Goal: Contribute content

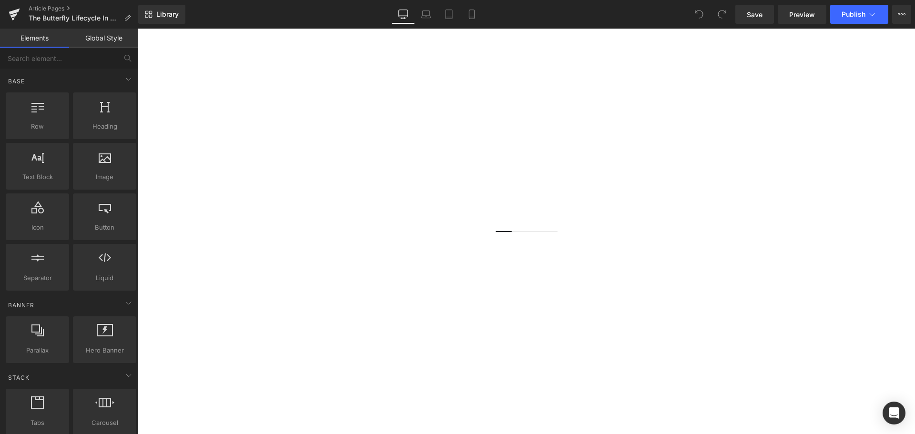
scroll to position [191, 0]
drag, startPoint x: 455, startPoint y: 176, endPoint x: 504, endPoint y: 171, distance: 49.4
click at [455, 176] on img at bounding box center [526, 220] width 777 height 555
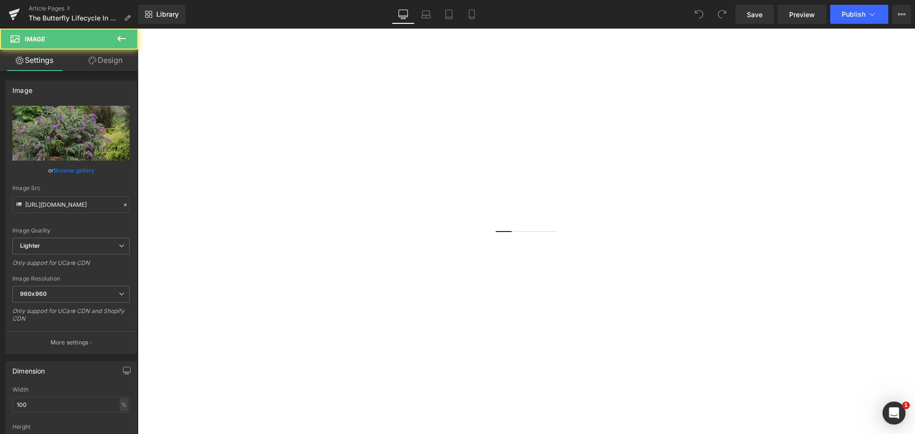
scroll to position [0, 0]
click at [138, 29] on link at bounding box center [138, 29] width 0 height 0
click at [138, 29] on icon at bounding box center [138, 29] width 0 height 0
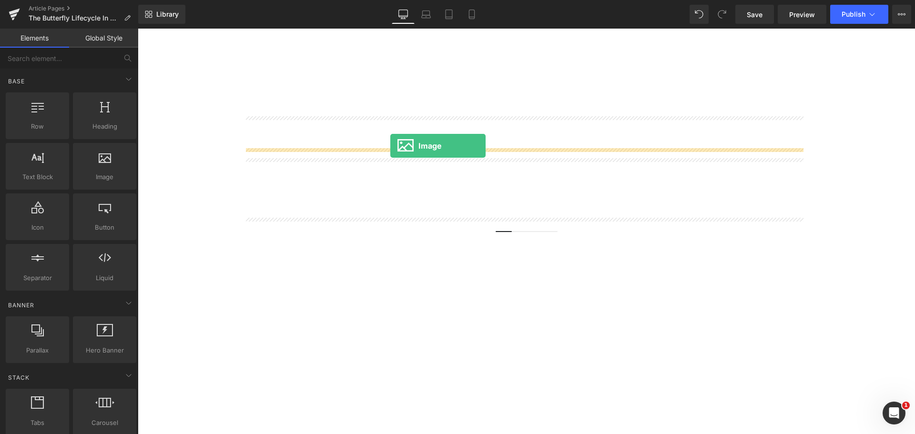
drag, startPoint x: 257, startPoint y: 196, endPoint x: 390, endPoint y: 146, distance: 142.5
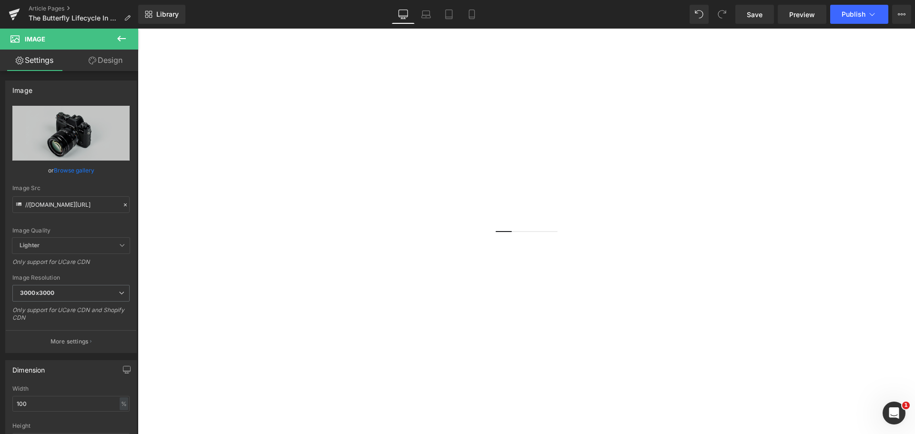
click at [395, 120] on h1 "9 Pollinator Plants For Container Gardens & Balconies" at bounding box center [526, 113] width 777 height 22
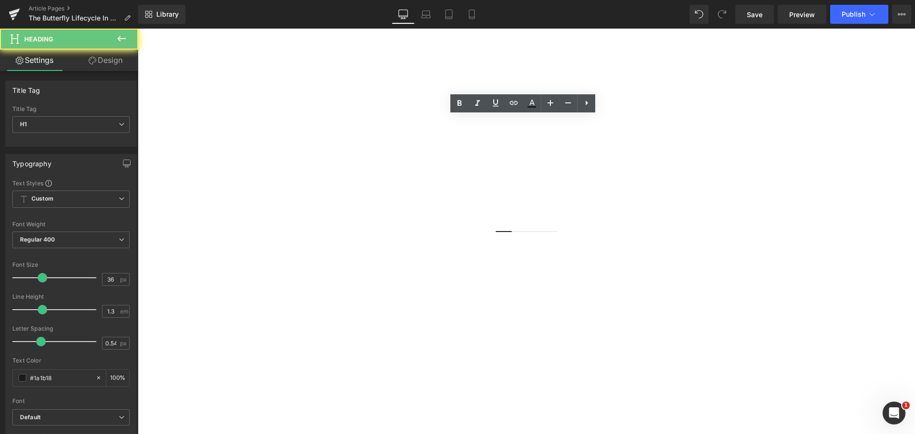
click at [395, 120] on h1 "9 Pollinator Plants For Container Gardens & Balconies" at bounding box center [526, 113] width 777 height 22
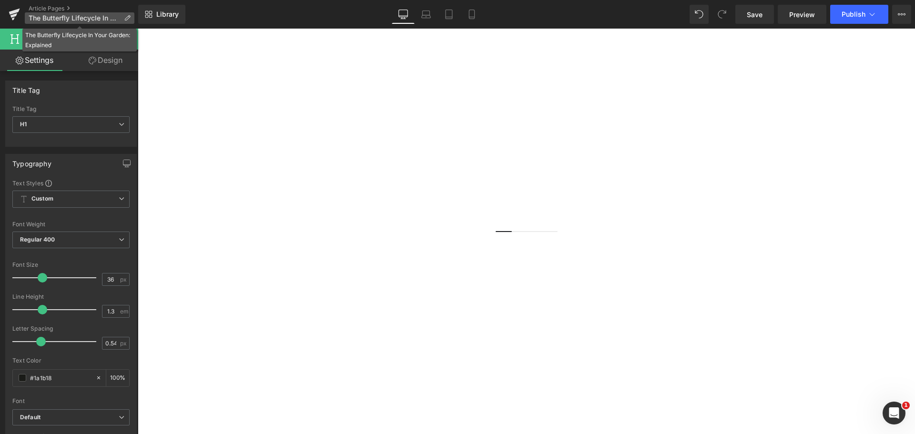
click at [54, 17] on span "The Butterfly Lifecycle In Your Garden: Explained" at bounding box center [74, 18] width 91 height 8
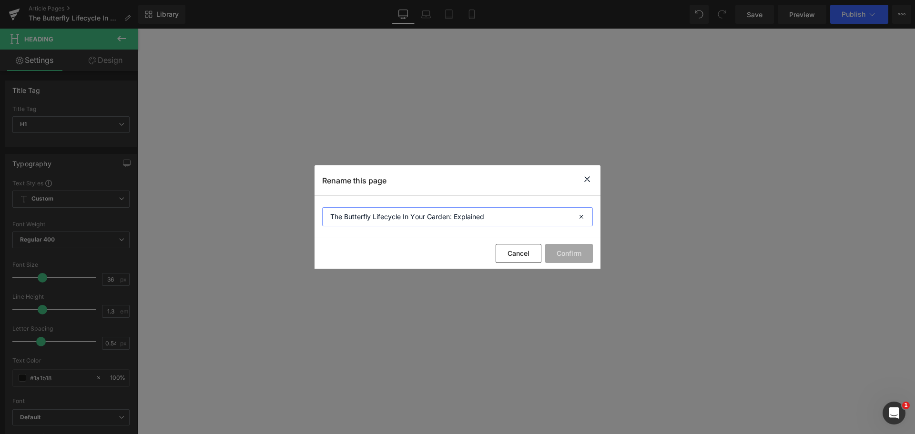
click at [469, 220] on input "The Butterfly Lifecycle In Your Garden: Explained" at bounding box center [457, 216] width 271 height 19
click at [587, 173] on icon at bounding box center [586, 179] width 11 height 12
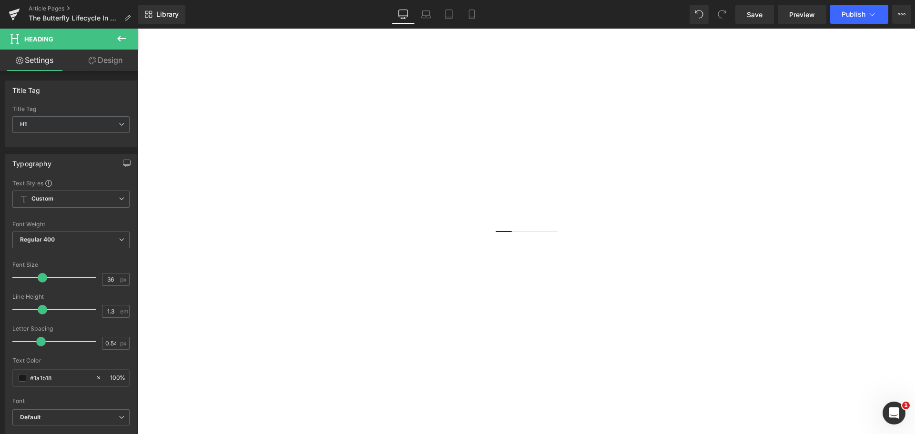
click at [138, 29] on span "Heading" at bounding box center [138, 29] width 0 height 0
click at [459, 124] on h1 "words" at bounding box center [526, 113] width 777 height 22
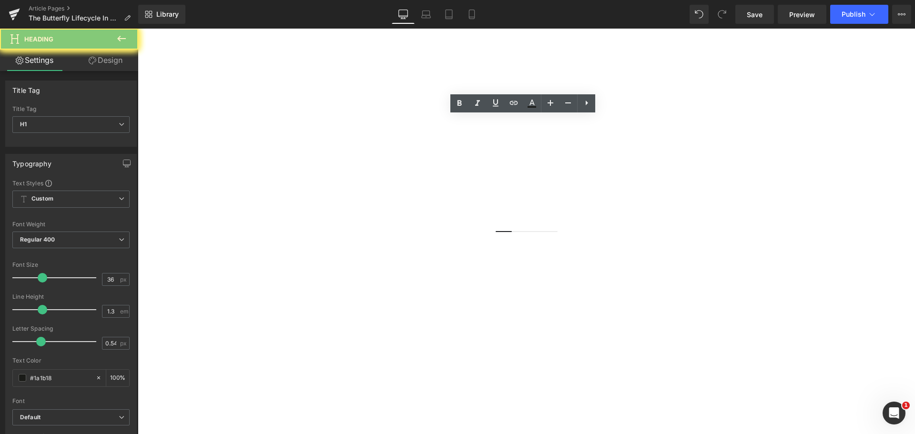
click at [459, 124] on h1 "words" at bounding box center [526, 113] width 777 height 22
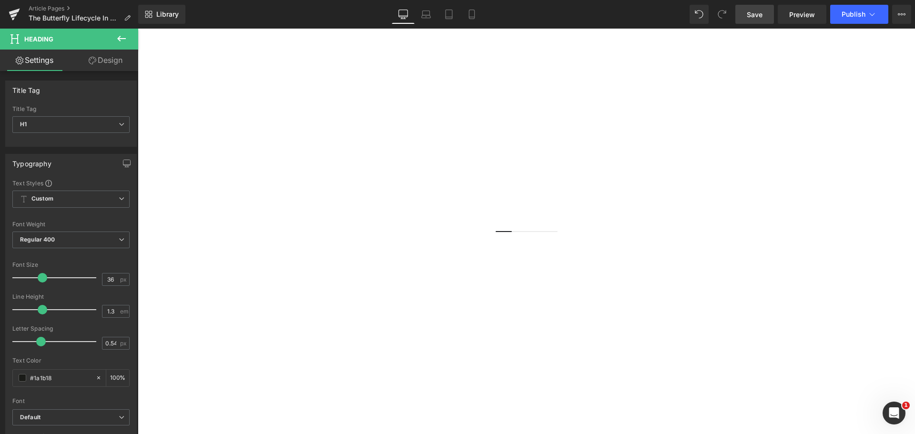
click at [745, 16] on link "Save" at bounding box center [754, 14] width 39 height 19
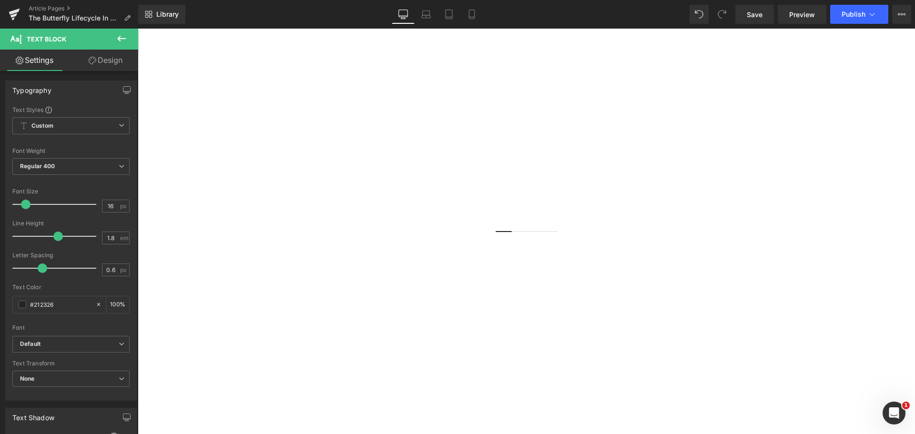
scroll to position [2859, 0]
click at [138, 29] on link at bounding box center [138, 29] width 0 height 0
click at [138, 29] on icon at bounding box center [138, 29] width 0 height 0
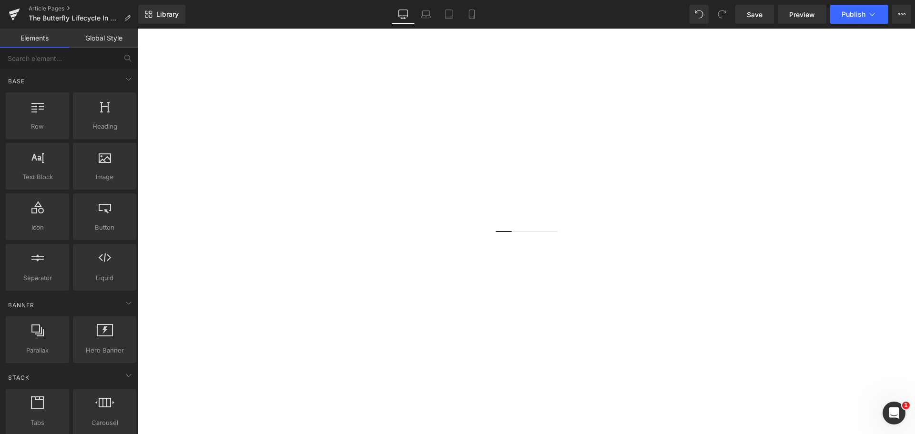
click at [138, 29] on icon at bounding box center [138, 29] width 0 height 0
click at [138, 29] on link at bounding box center [138, 29] width 0 height 0
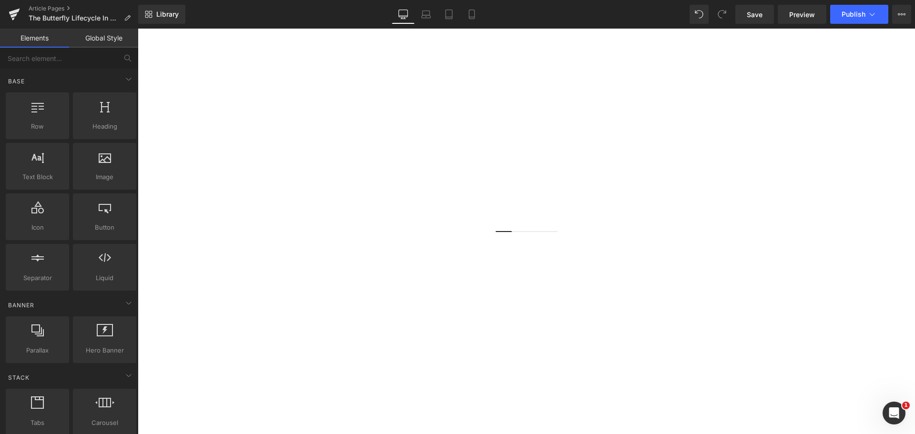
click at [138, 29] on link at bounding box center [138, 29] width 0 height 0
click at [138, 29] on icon at bounding box center [138, 29] width 0 height 0
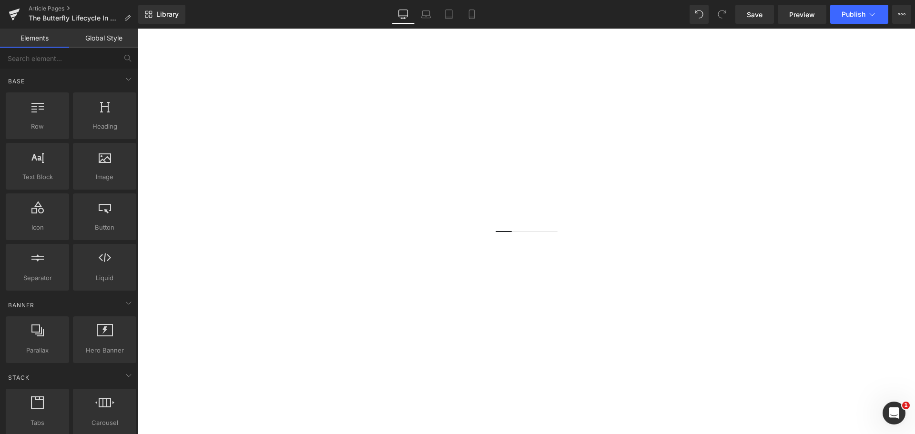
click at [138, 29] on link at bounding box center [138, 29] width 0 height 0
click at [138, 29] on icon at bounding box center [138, 29] width 0 height 0
click at [138, 29] on link at bounding box center [138, 29] width 0 height 0
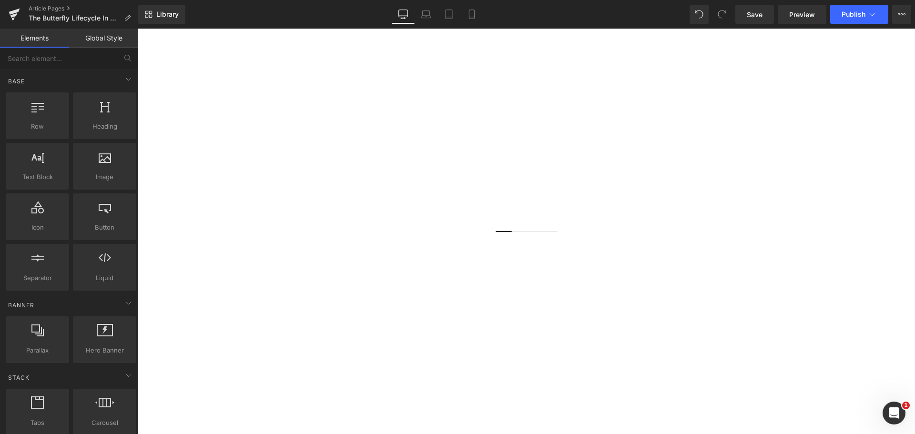
click at [138, 29] on icon at bounding box center [138, 29] width 0 height 0
click at [138, 29] on link at bounding box center [138, 29] width 0 height 0
click at [138, 29] on icon at bounding box center [138, 29] width 0 height 0
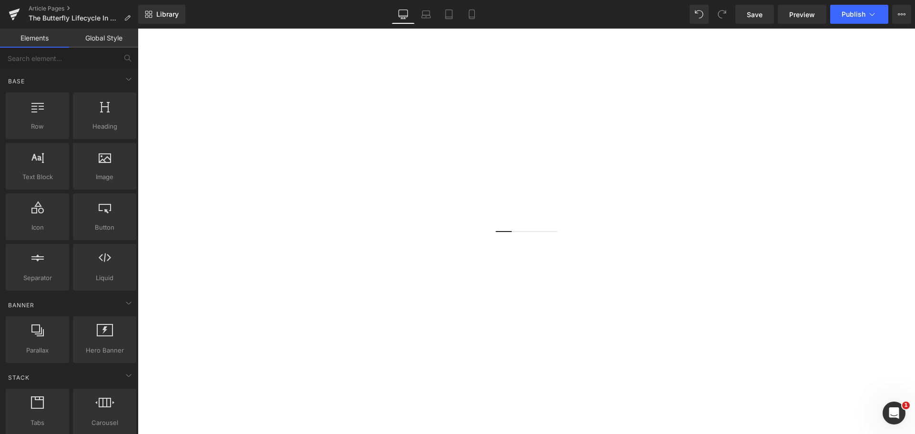
click at [138, 29] on link at bounding box center [138, 29] width 0 height 0
click at [138, 29] on icon at bounding box center [138, 29] width 0 height 0
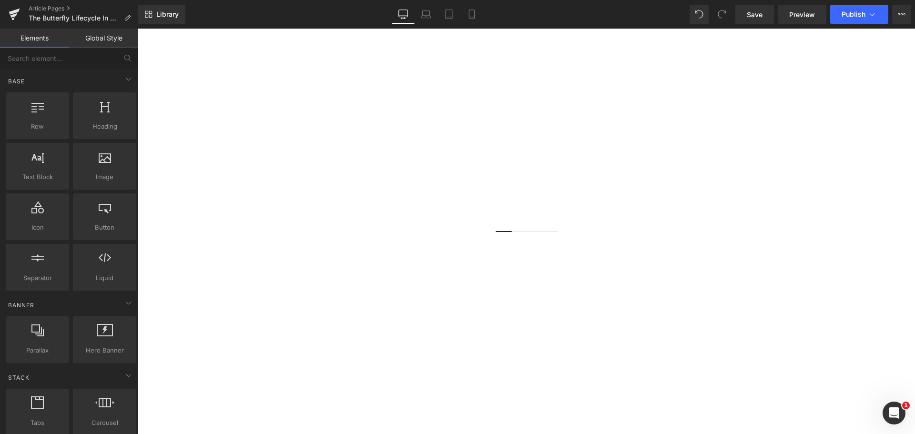
click at [138, 29] on link at bounding box center [138, 29] width 0 height 0
click at [138, 29] on icon at bounding box center [138, 29] width 0 height 0
click at [138, 29] on link at bounding box center [138, 29] width 0 height 0
click at [138, 29] on icon at bounding box center [138, 29] width 0 height 0
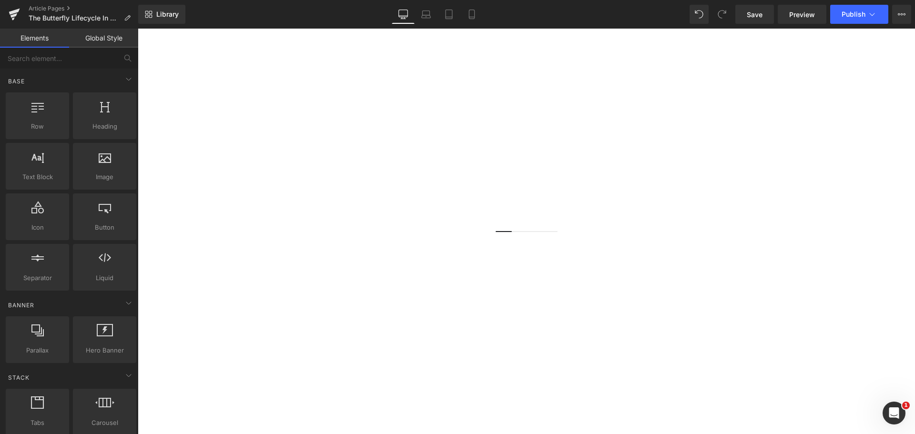
click at [138, 29] on icon at bounding box center [138, 29] width 0 height 0
click at [138, 29] on link at bounding box center [138, 29] width 0 height 0
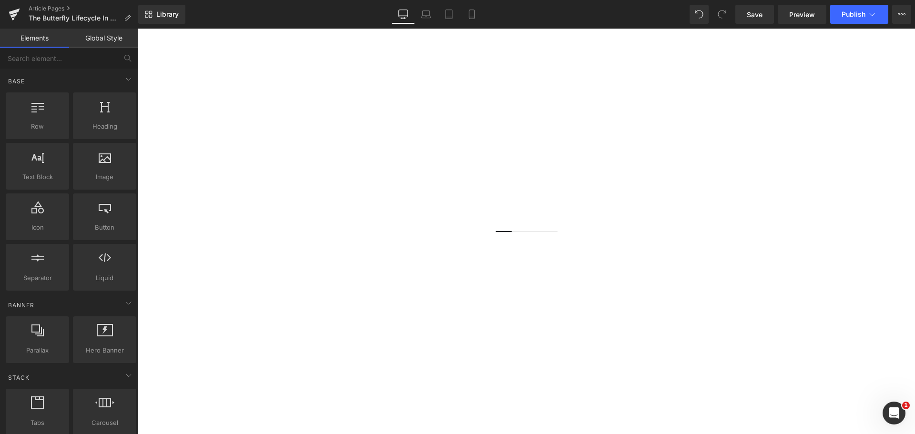
scroll to position [810, 0]
click at [138, 29] on icon at bounding box center [138, 29] width 0 height 0
click at [757, 12] on span "Save" at bounding box center [755, 15] width 16 height 10
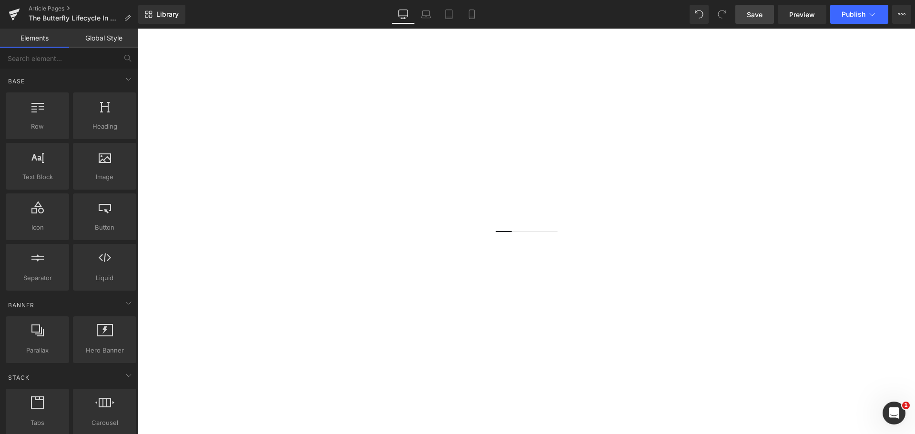
scroll to position [785, 0]
drag, startPoint x: 374, startPoint y: 219, endPoint x: 632, endPoint y: 97, distance: 285.4
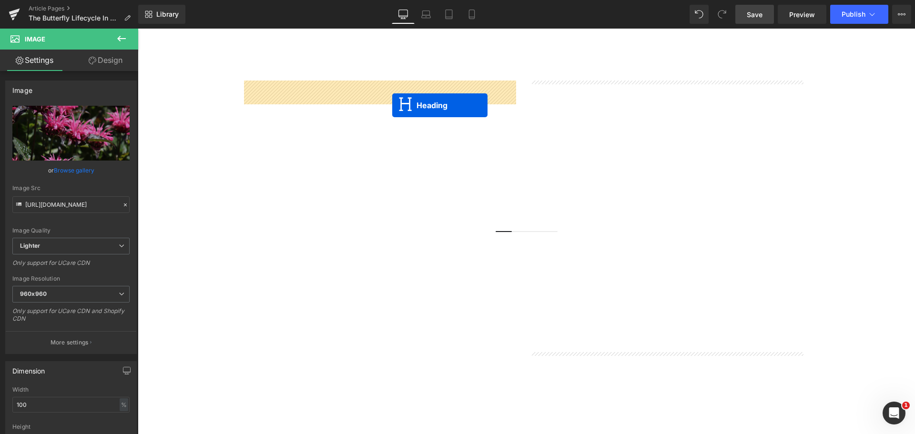
drag, startPoint x: 667, startPoint y: 374, endPoint x: 390, endPoint y: 102, distance: 387.8
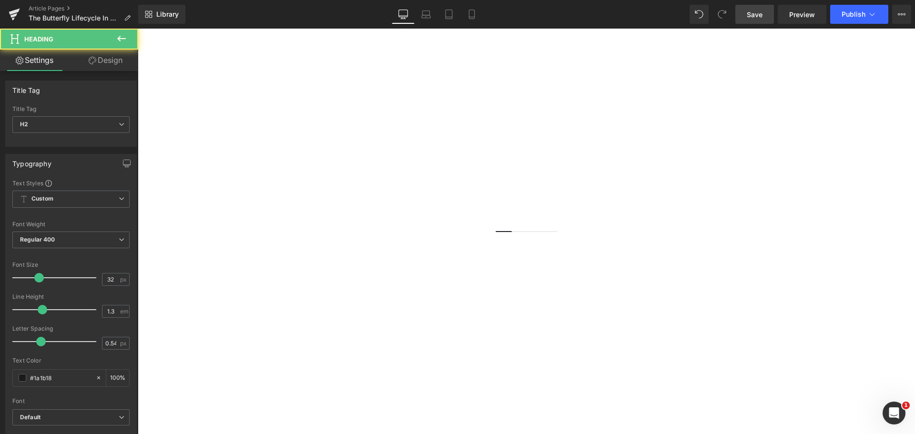
scroll to position [833, 0]
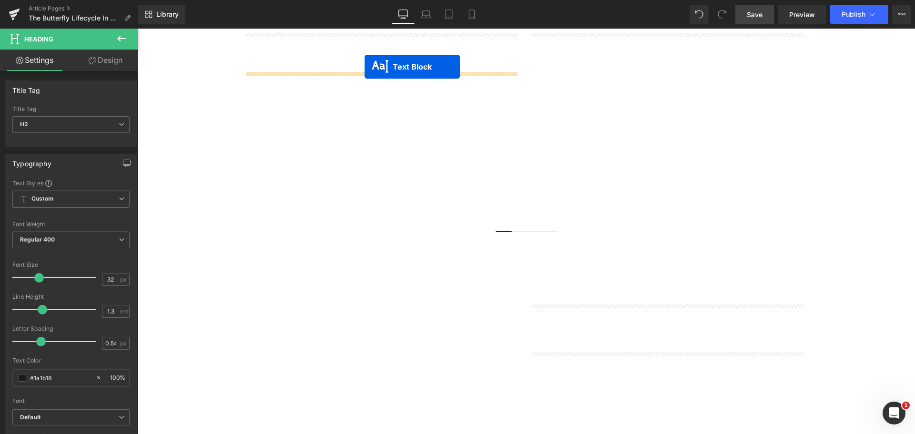
drag, startPoint x: 662, startPoint y: 343, endPoint x: 364, endPoint y: 67, distance: 405.9
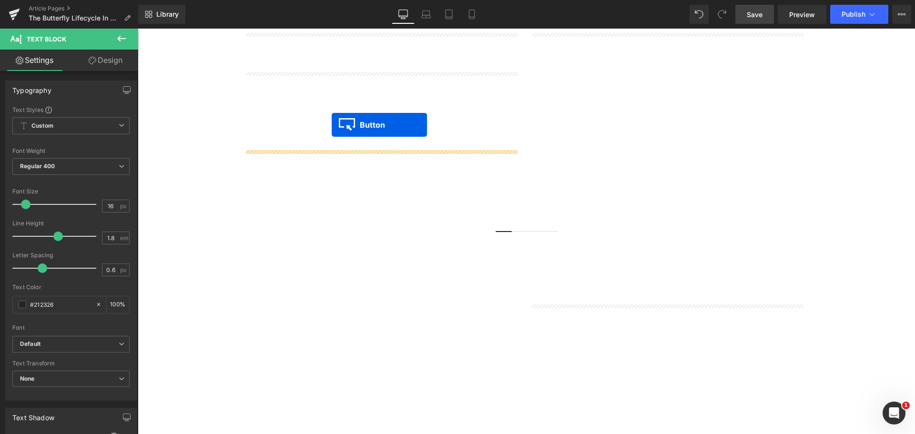
drag, startPoint x: 668, startPoint y: 318, endPoint x: 332, endPoint y: 125, distance: 387.1
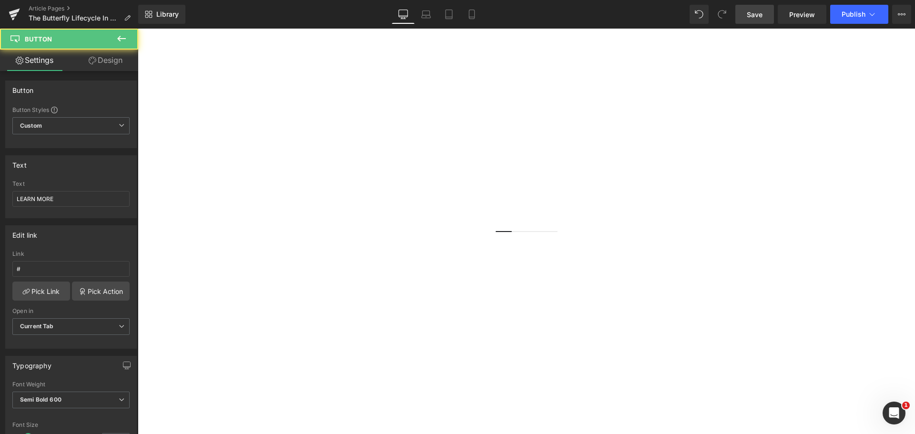
scroll to position [595, 0]
click at [757, 15] on span "Save" at bounding box center [755, 15] width 16 height 10
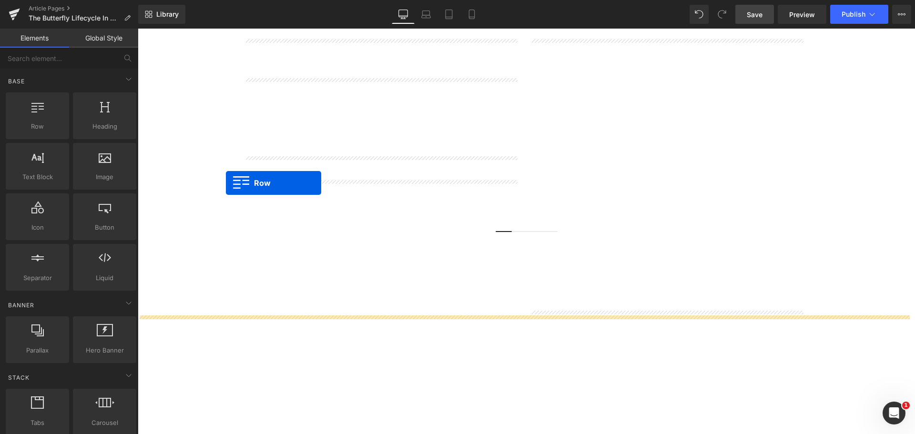
scroll to position [928, 0]
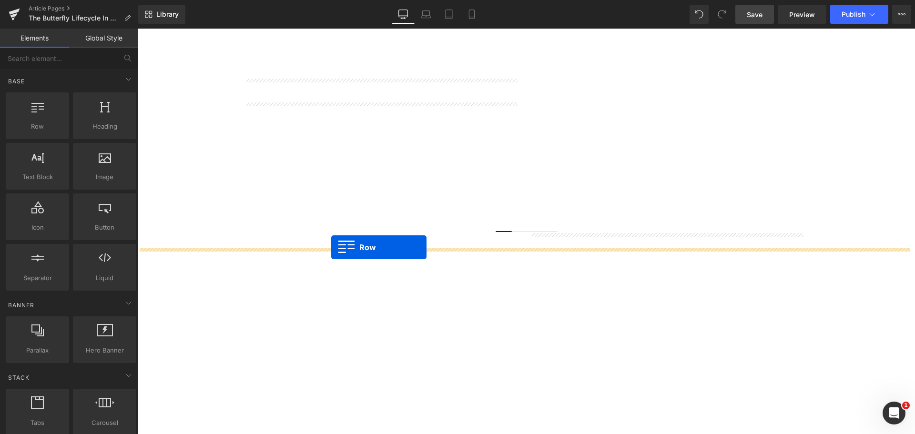
drag, startPoint x: 256, startPoint y: 75, endPoint x: 331, endPoint y: 247, distance: 187.6
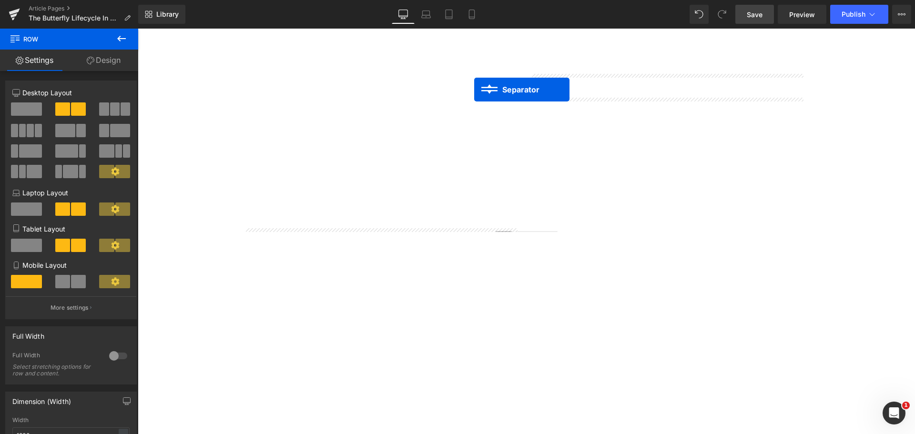
scroll to position [1238, 0]
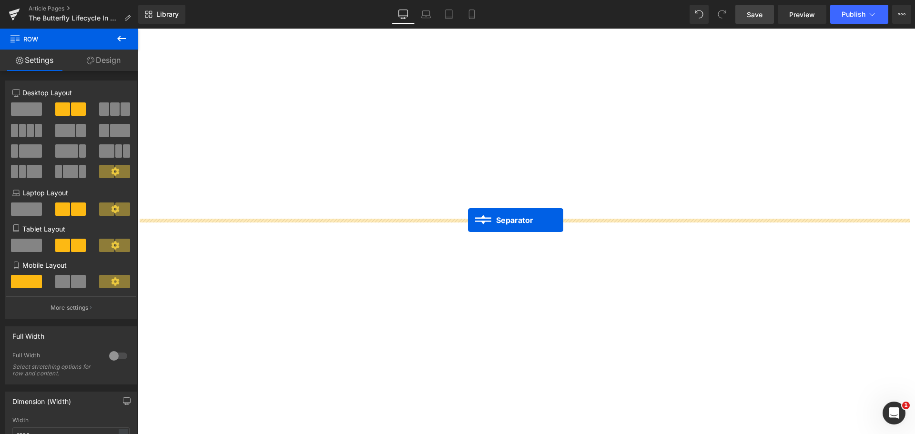
drag, startPoint x: 521, startPoint y: 240, endPoint x: 468, endPoint y: 220, distance: 57.0
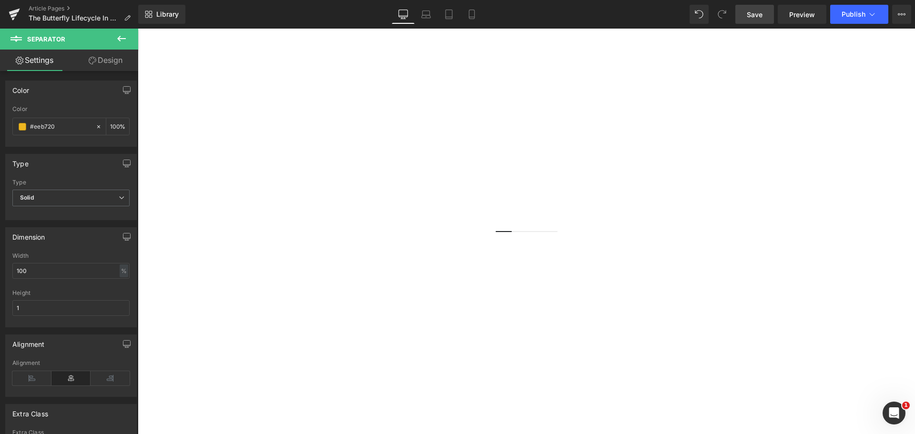
scroll to position [1119, 0]
click at [138, 29] on span "Image" at bounding box center [138, 29] width 0 height 0
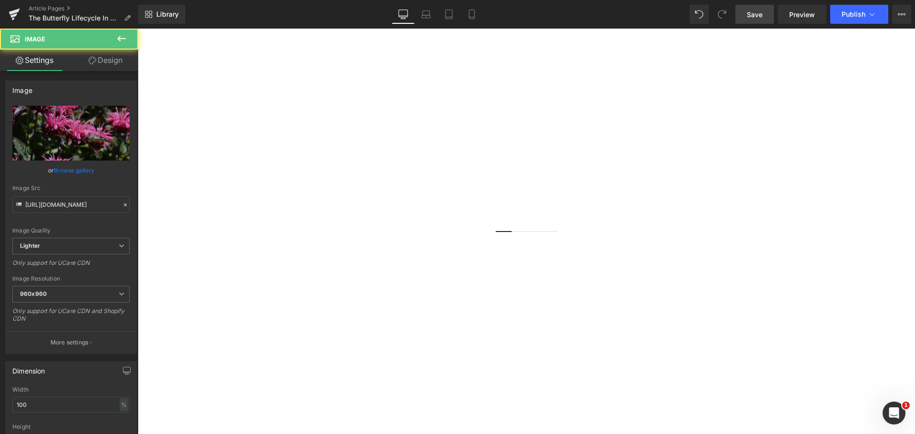
click at [138, 29] on icon at bounding box center [138, 29] width 0 height 0
click at [138, 29] on link at bounding box center [138, 29] width 0 height 0
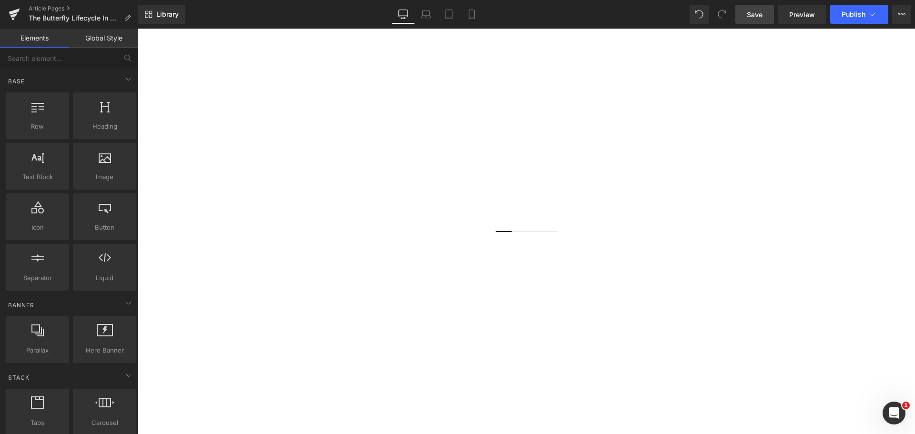
scroll to position [1071, 0]
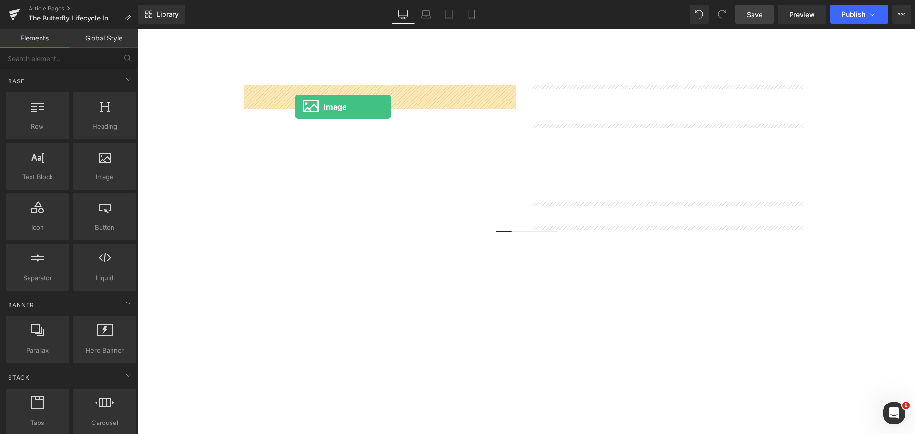
drag, startPoint x: 233, startPoint y: 207, endPoint x: 295, endPoint y: 107, distance: 117.7
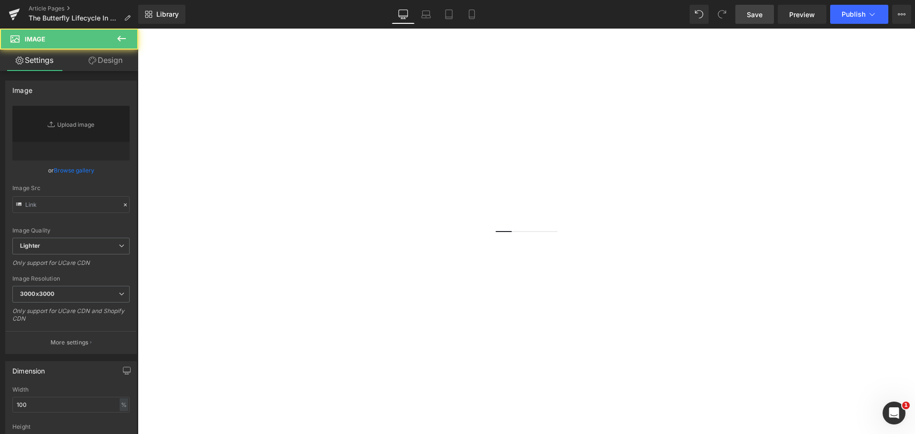
type input "//[DOMAIN_NAME][URL]"
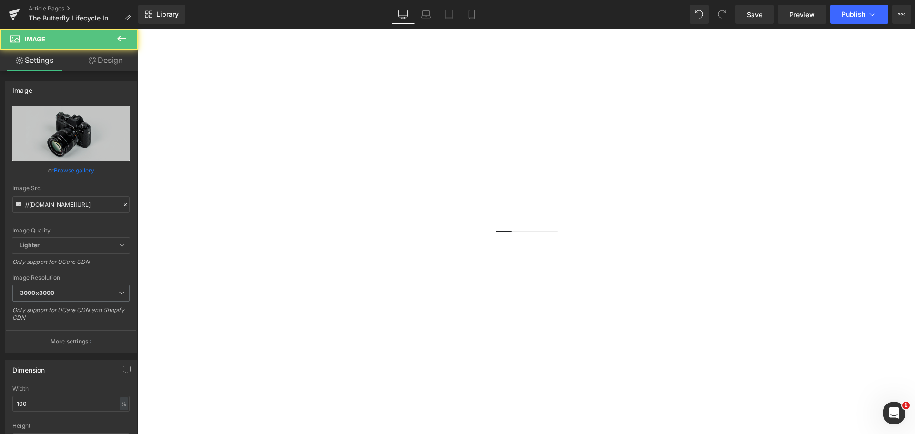
drag, startPoint x: 757, startPoint y: 11, endPoint x: 748, endPoint y: 28, distance: 19.0
click at [757, 11] on span "Save" at bounding box center [755, 15] width 16 height 10
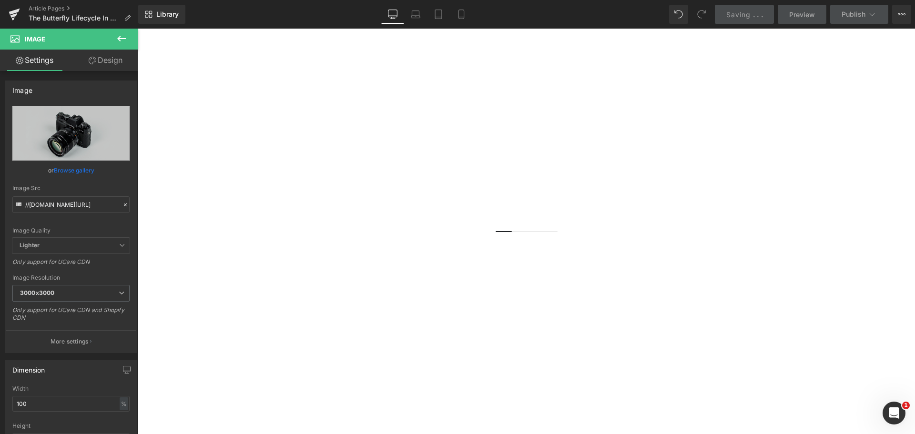
scroll to position [833, 0]
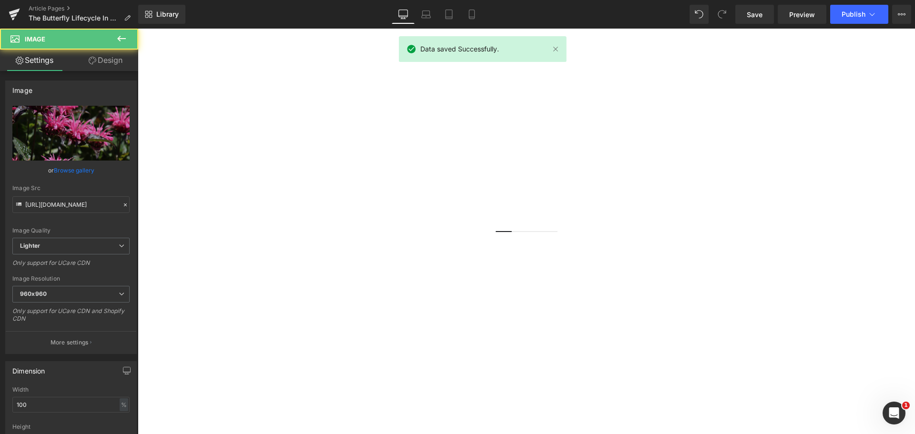
scroll to position [785, 0]
click at [138, 29] on link at bounding box center [138, 29] width 0 height 0
click at [138, 29] on icon at bounding box center [138, 29] width 0 height 0
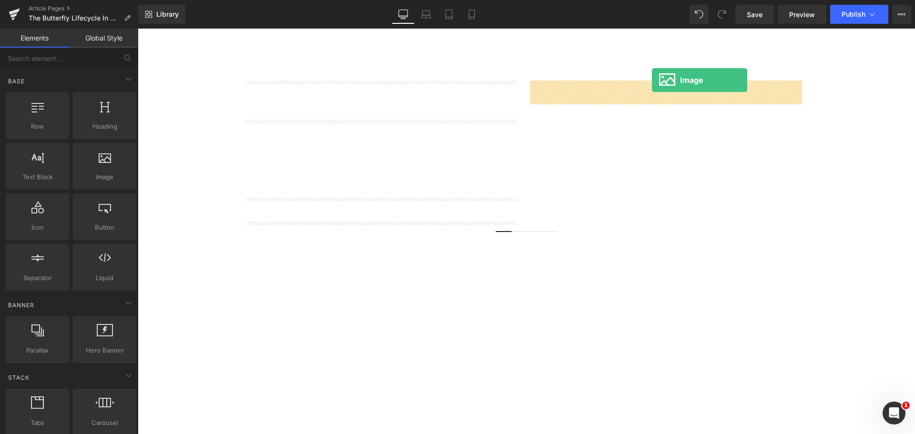
drag, startPoint x: 267, startPoint y: 195, endPoint x: 652, endPoint y: 80, distance: 401.9
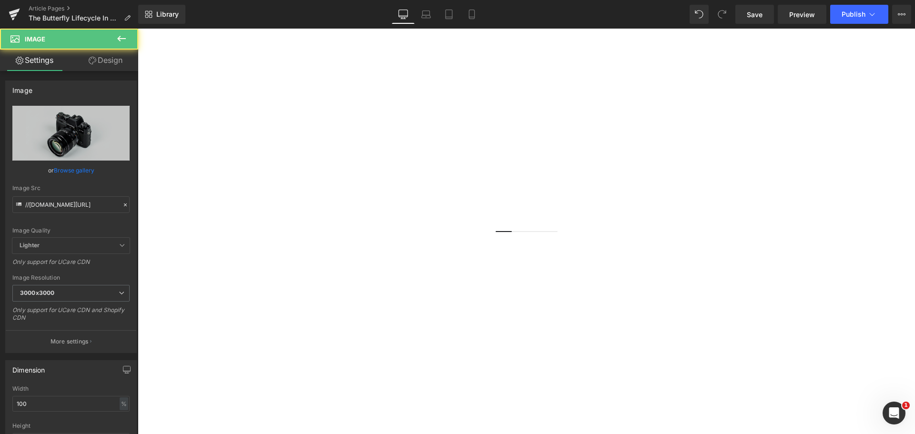
scroll to position [547, 0]
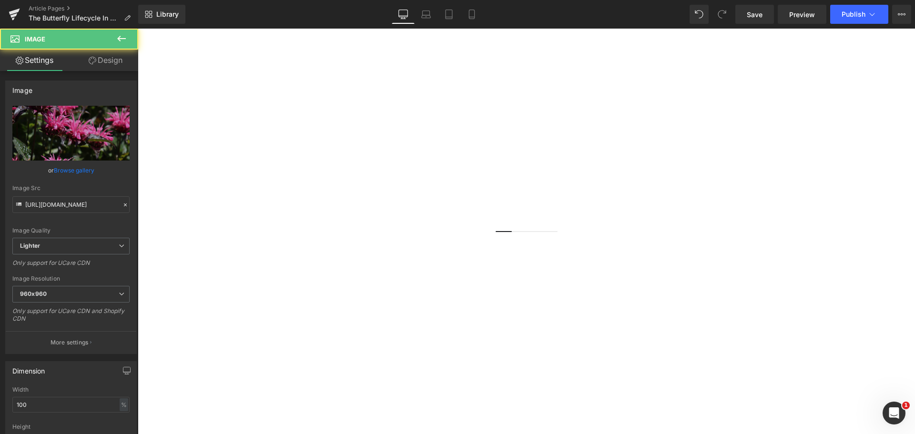
scroll to position [452, 0]
click at [138, 29] on icon at bounding box center [138, 29] width 0 height 0
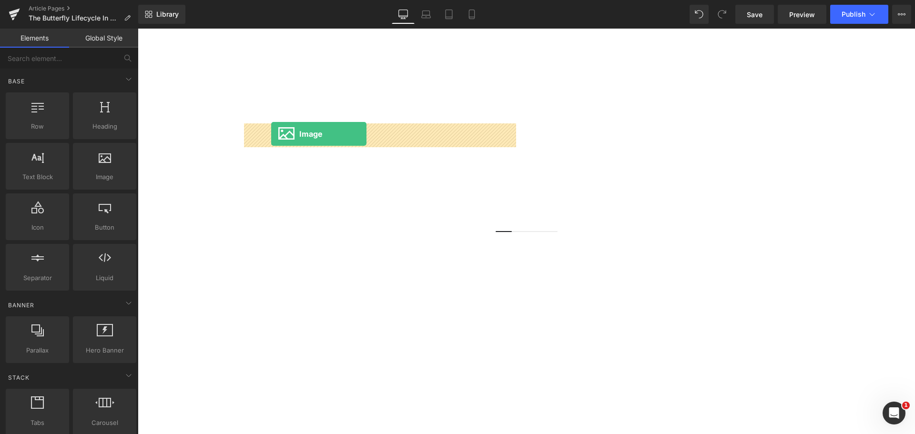
drag, startPoint x: 265, startPoint y: 190, endPoint x: 271, endPoint y: 134, distance: 56.5
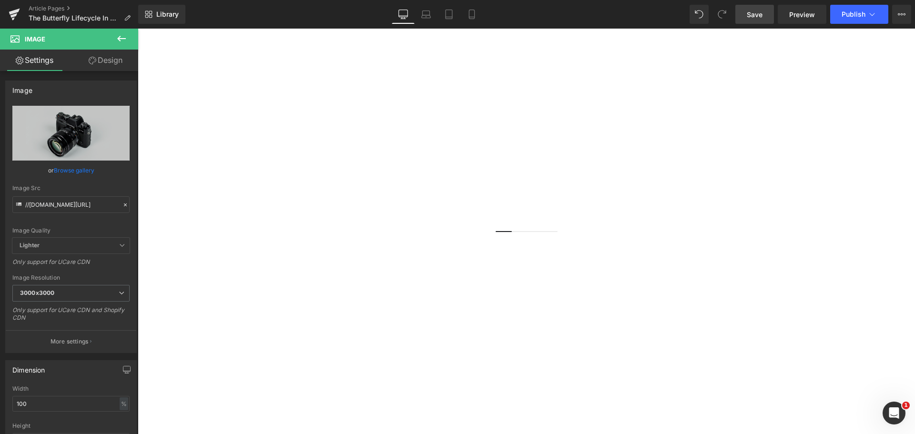
click at [751, 19] on span "Save" at bounding box center [755, 15] width 16 height 10
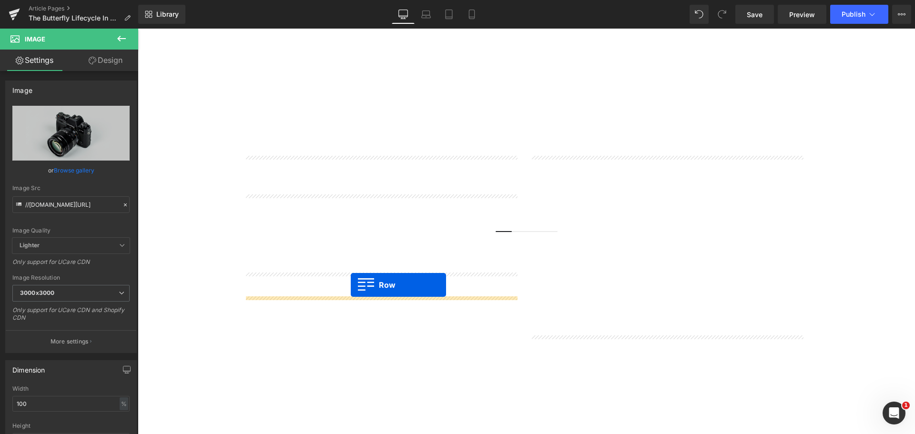
scroll to position [928, 0]
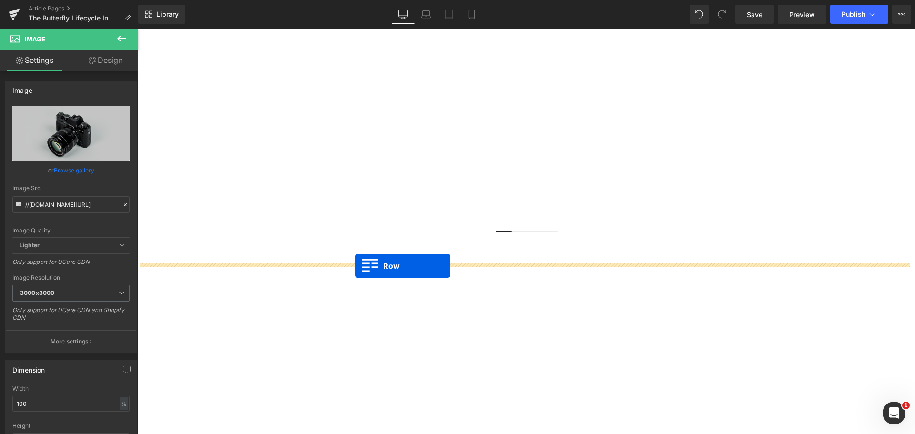
drag, startPoint x: 261, startPoint y: 121, endPoint x: 355, endPoint y: 266, distance: 172.2
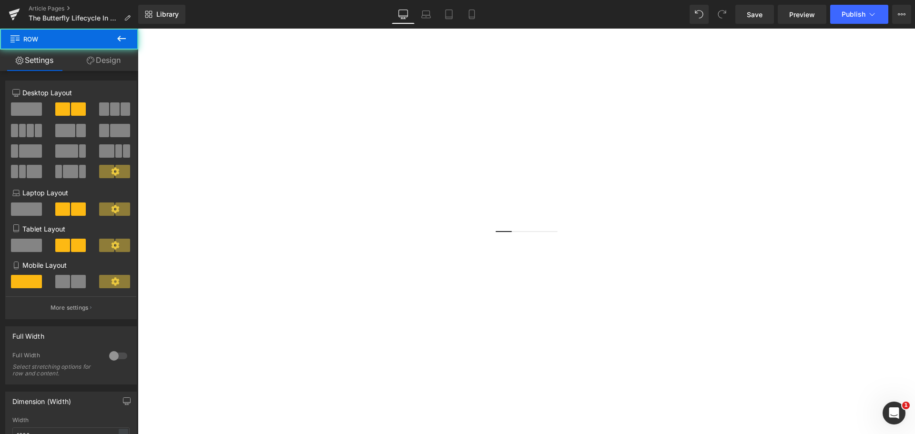
scroll to position [904, 0]
click at [138, 29] on icon at bounding box center [138, 29] width 0 height 0
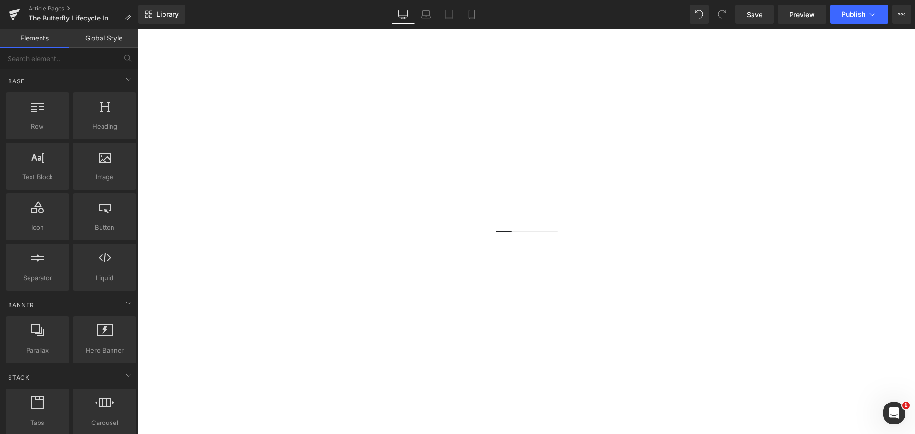
scroll to position [666, 0]
click at [138, 29] on span "Row" at bounding box center [138, 29] width 0 height 0
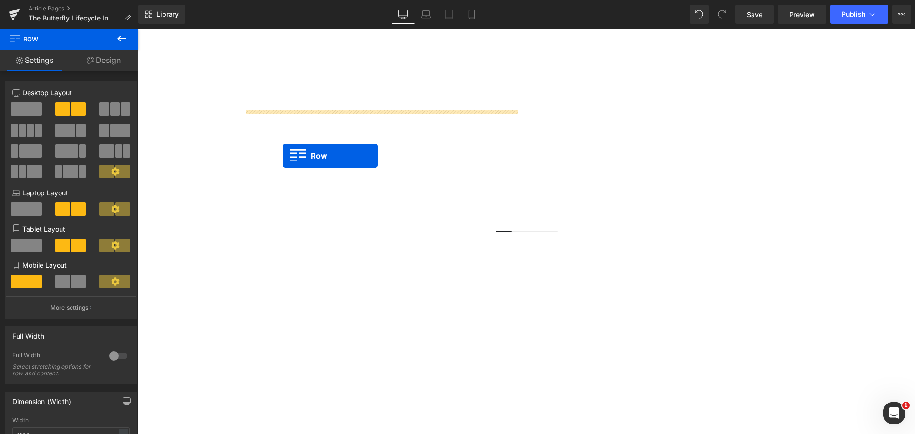
scroll to position [1095, 0]
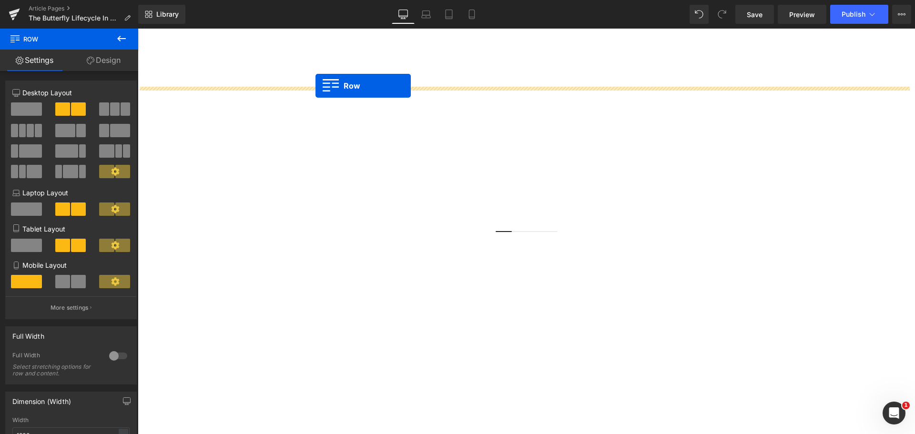
drag, startPoint x: 258, startPoint y: 164, endPoint x: 315, endPoint y: 86, distance: 96.8
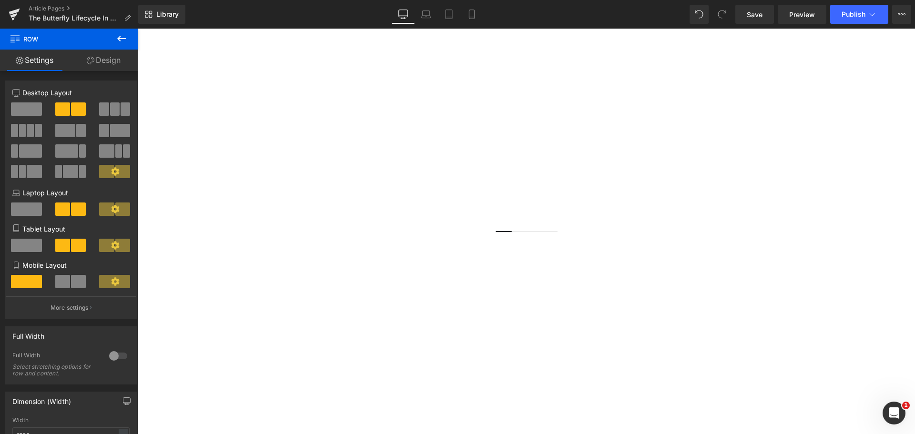
scroll to position [499, 0]
click at [749, 20] on link "Save" at bounding box center [754, 14] width 39 height 19
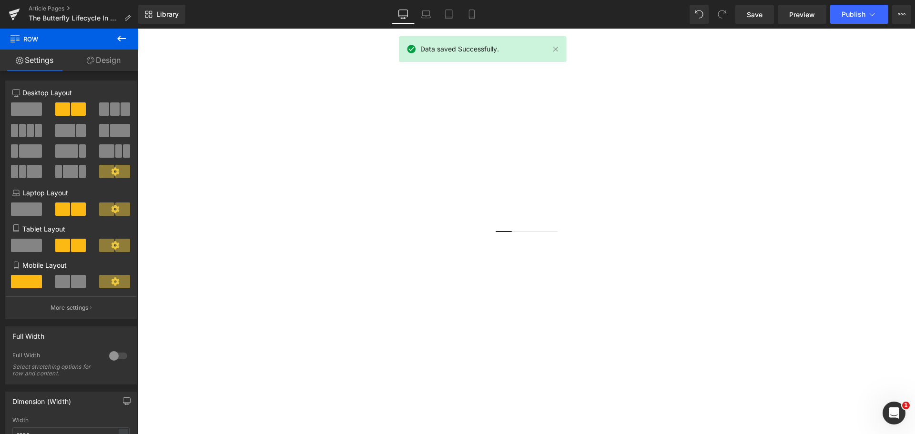
scroll to position [48, 0]
click at [758, 10] on span "Save" at bounding box center [755, 15] width 16 height 10
click at [415, 423] on div "Pictured: Lo & Behold® 'Purple Haze' Butterfly [PERSON_NAME]" at bounding box center [526, 428] width 777 height 10
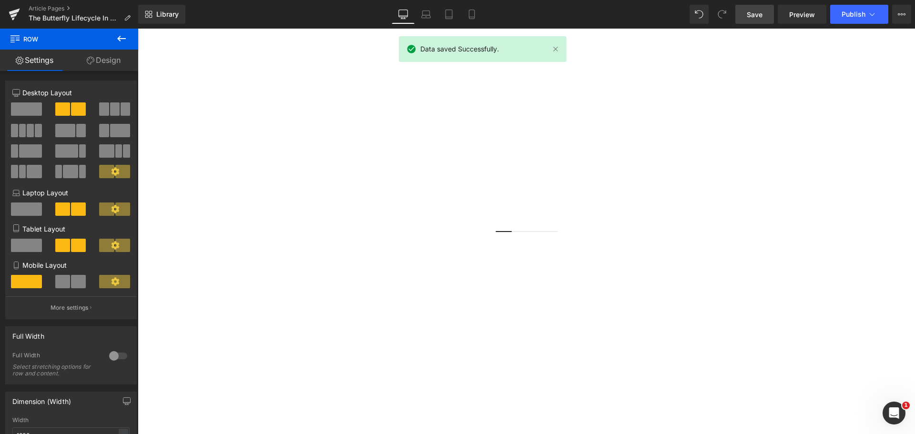
click at [138, 29] on icon at bounding box center [138, 29] width 0 height 0
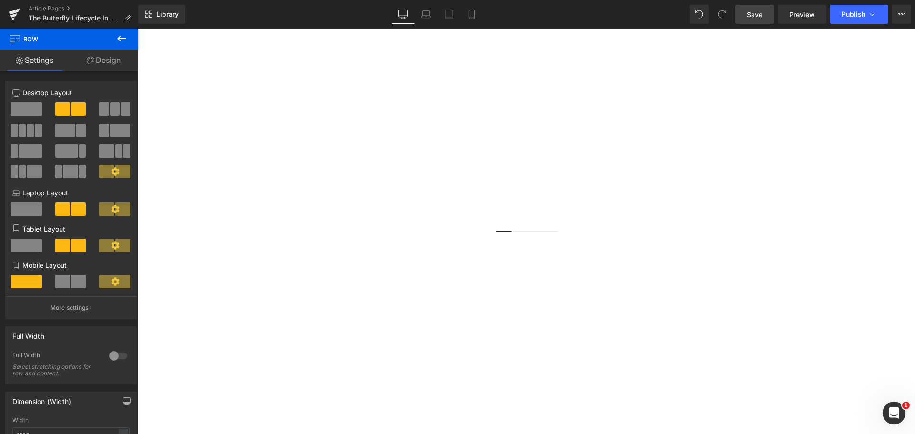
click at [138, 29] on link at bounding box center [138, 29] width 0 height 0
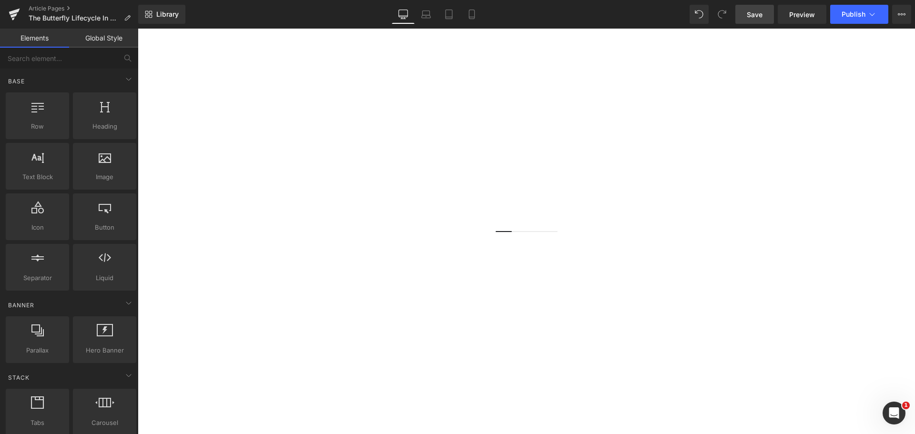
click at [762, 15] on span "Save" at bounding box center [755, 15] width 16 height 10
drag, startPoint x: 749, startPoint y: 13, endPoint x: 487, endPoint y: 267, distance: 365.6
click at [749, 13] on span "Save" at bounding box center [755, 15] width 16 height 10
click at [751, 16] on span "Save" at bounding box center [755, 15] width 16 height 10
